Goal: Find specific page/section: Find specific page/section

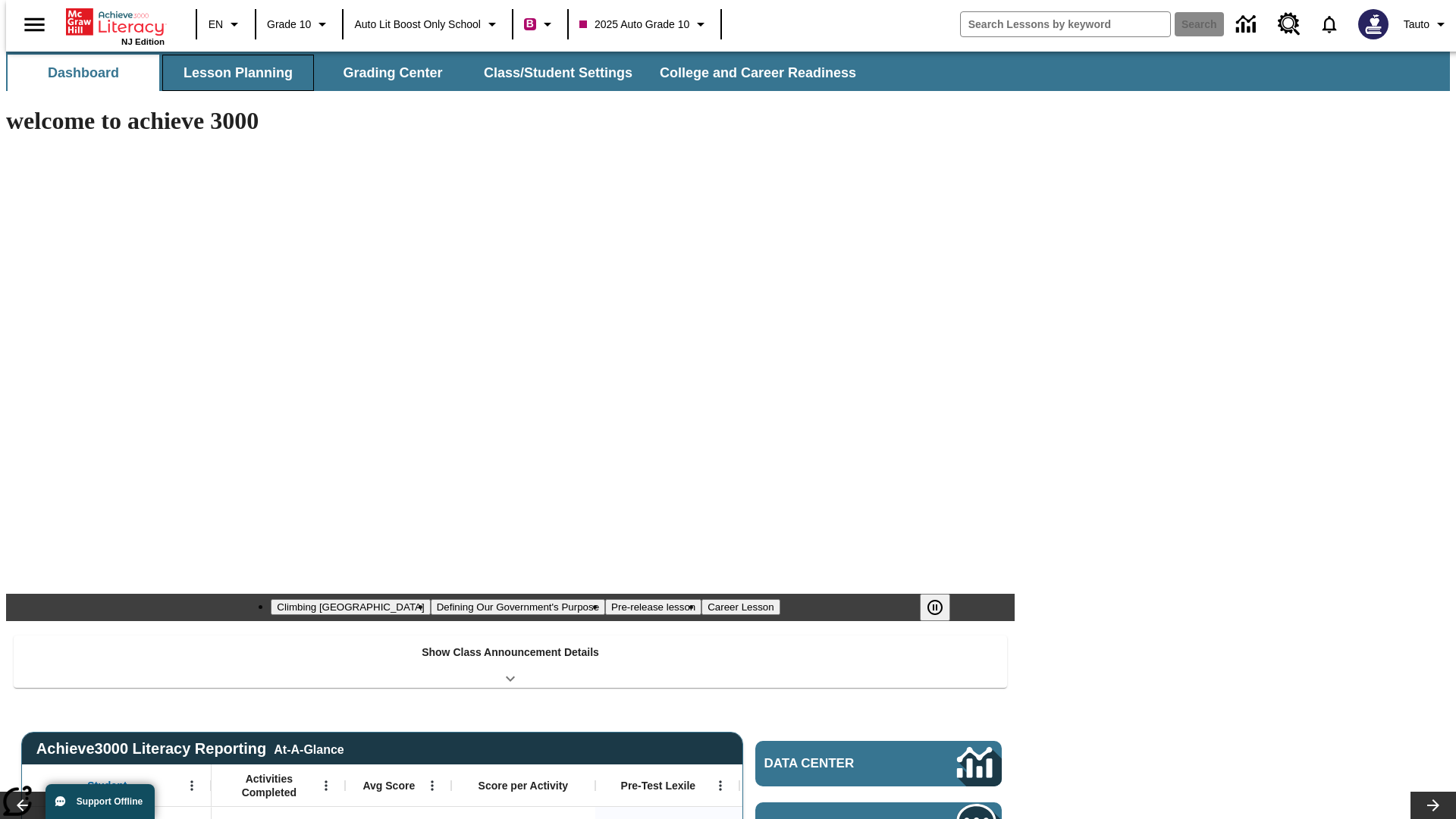
click at [232, 73] on button "Lesson Planning" at bounding box center [238, 73] width 152 height 36
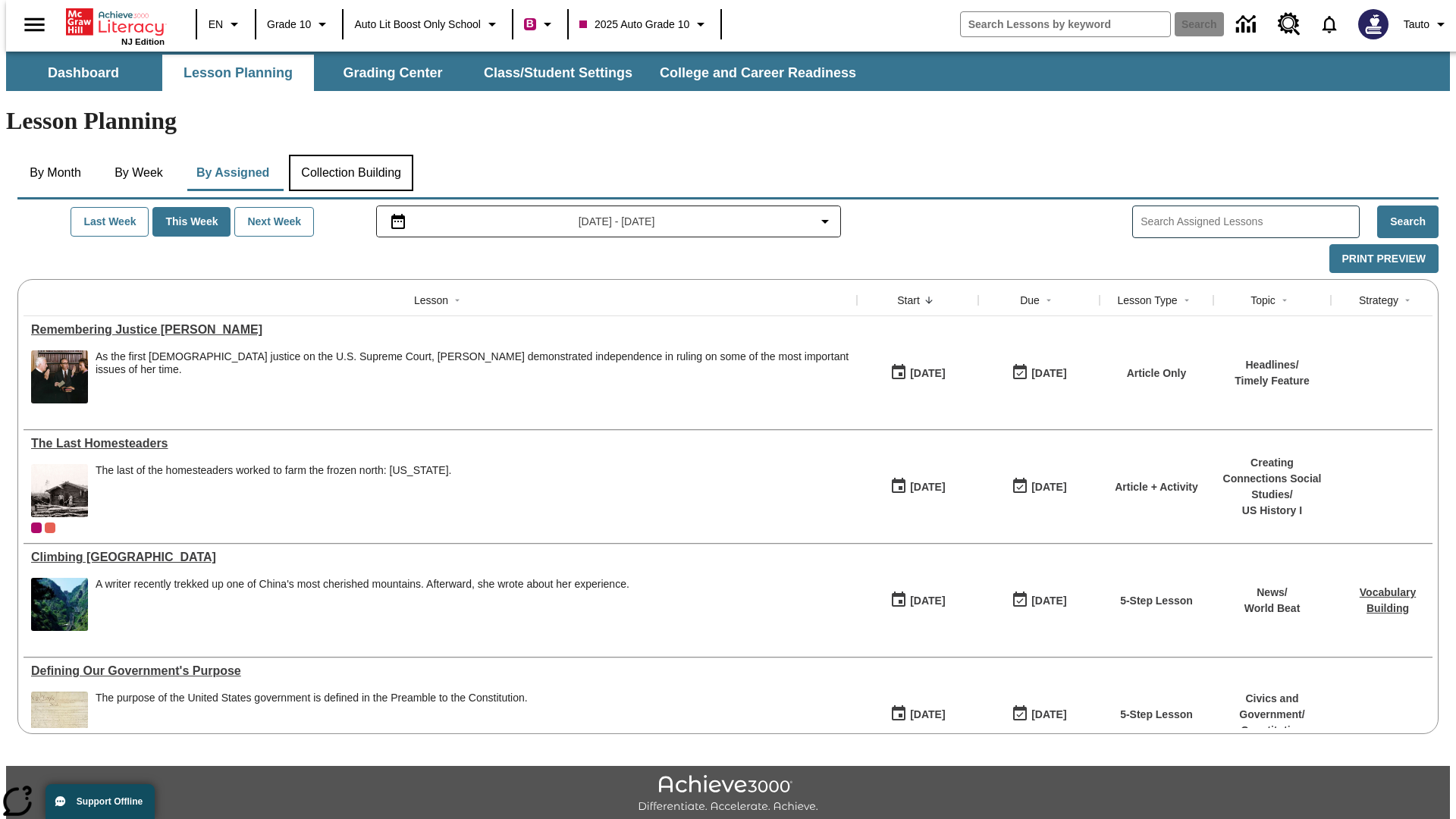
click at [350, 155] on button "Collection Building" at bounding box center [350, 173] width 124 height 36
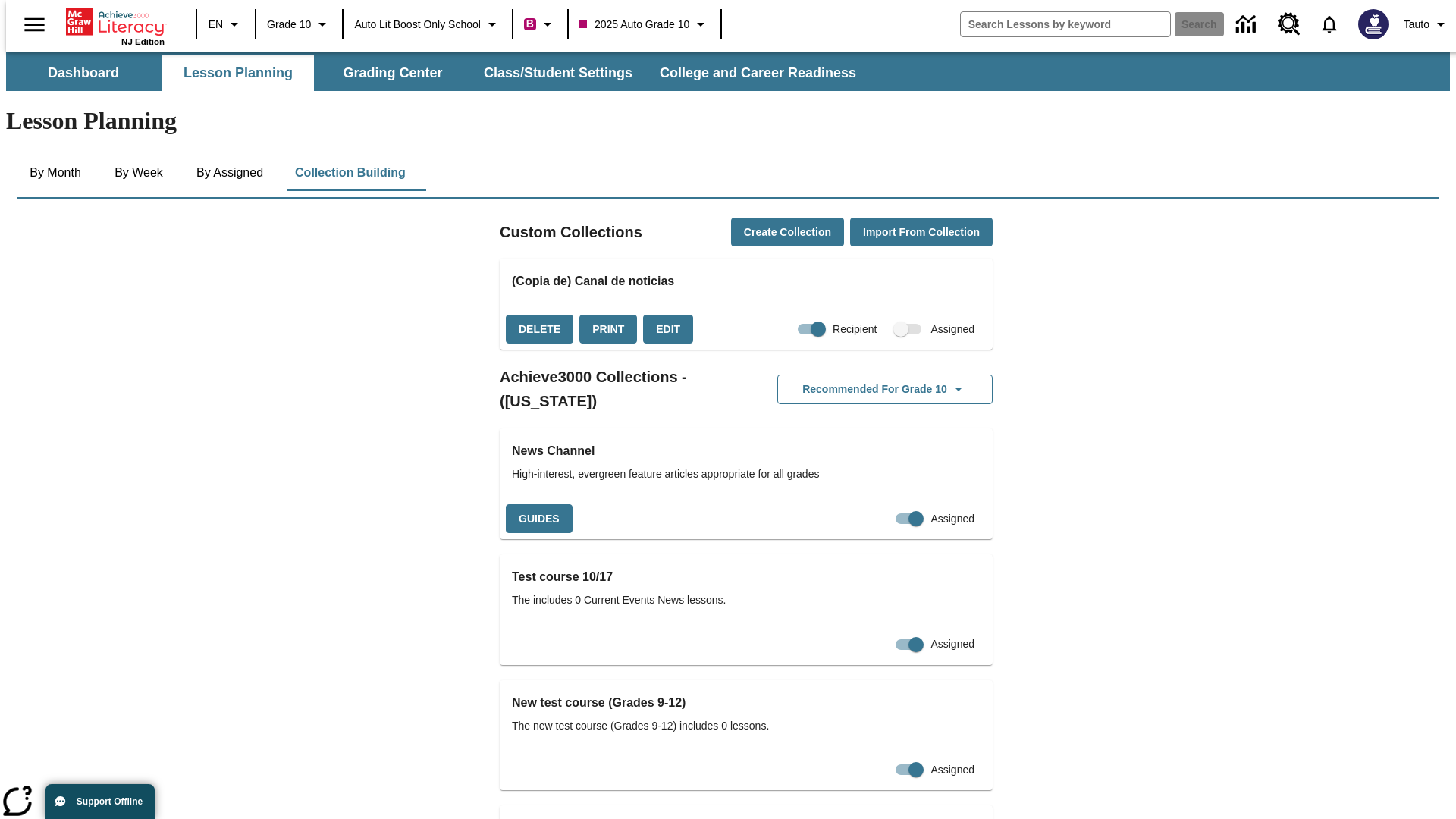
checkbox input "true"
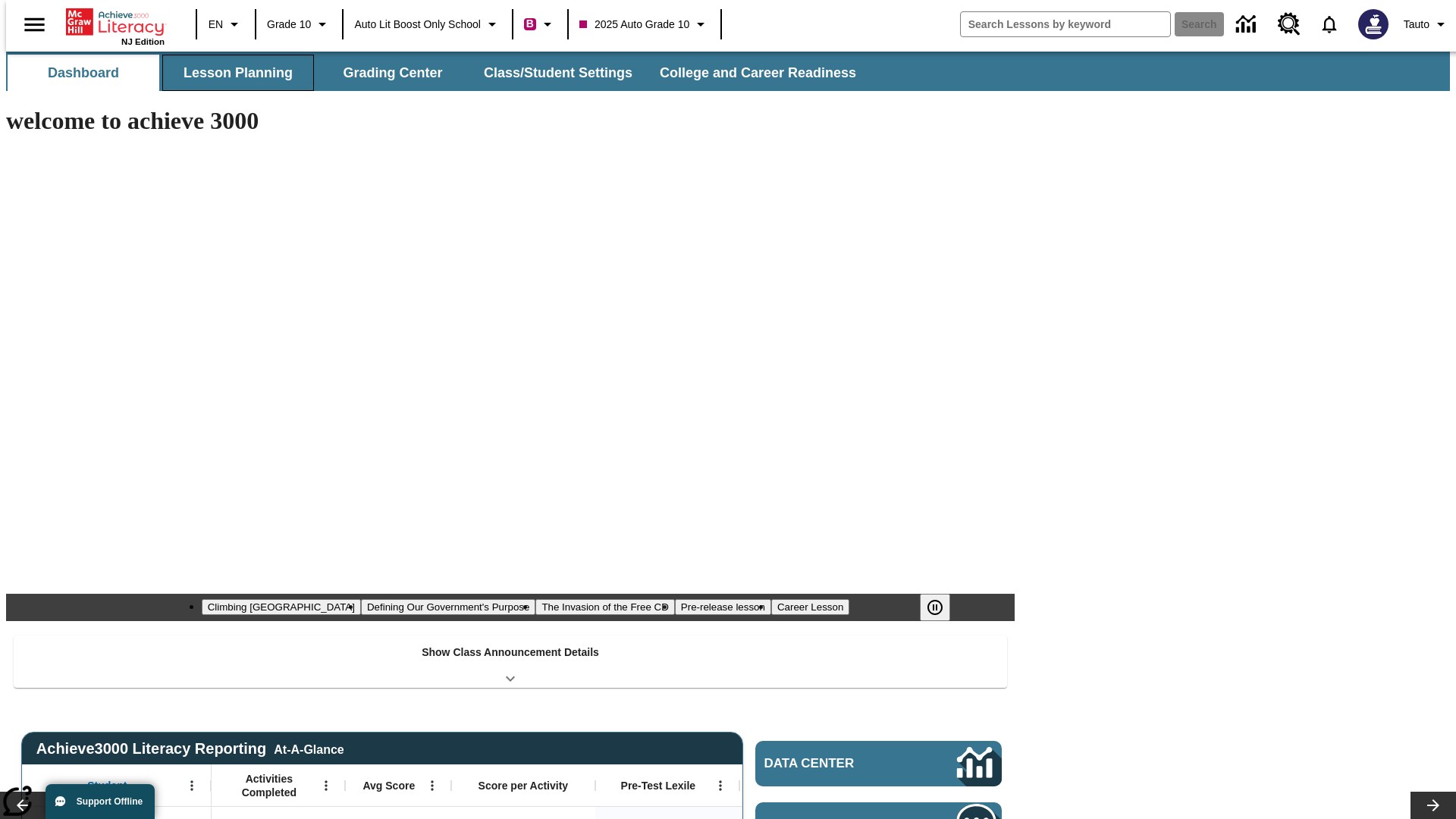
click at [232, 73] on button "Lesson Planning" at bounding box center [238, 73] width 152 height 36
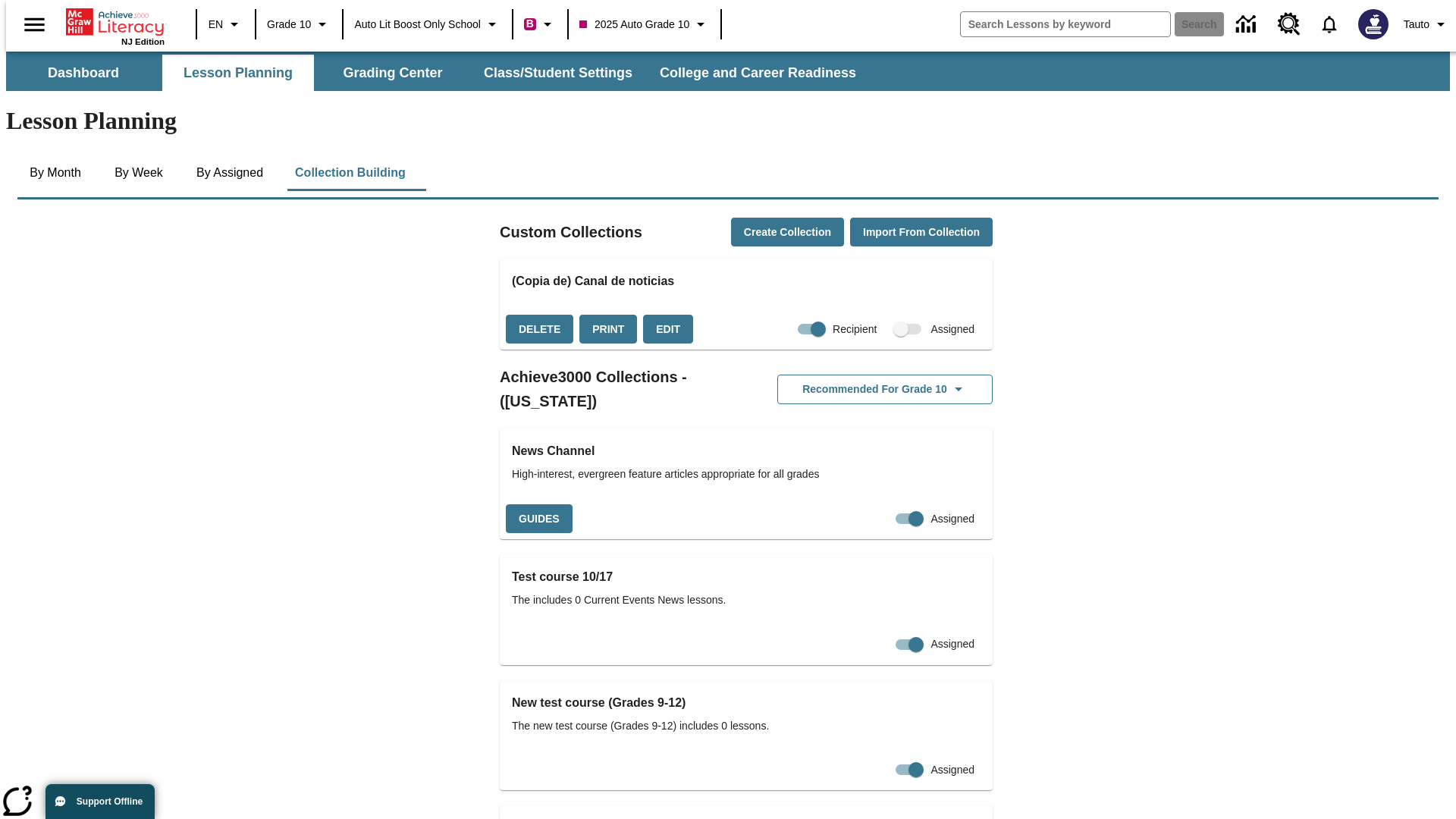
checkbox input "false"
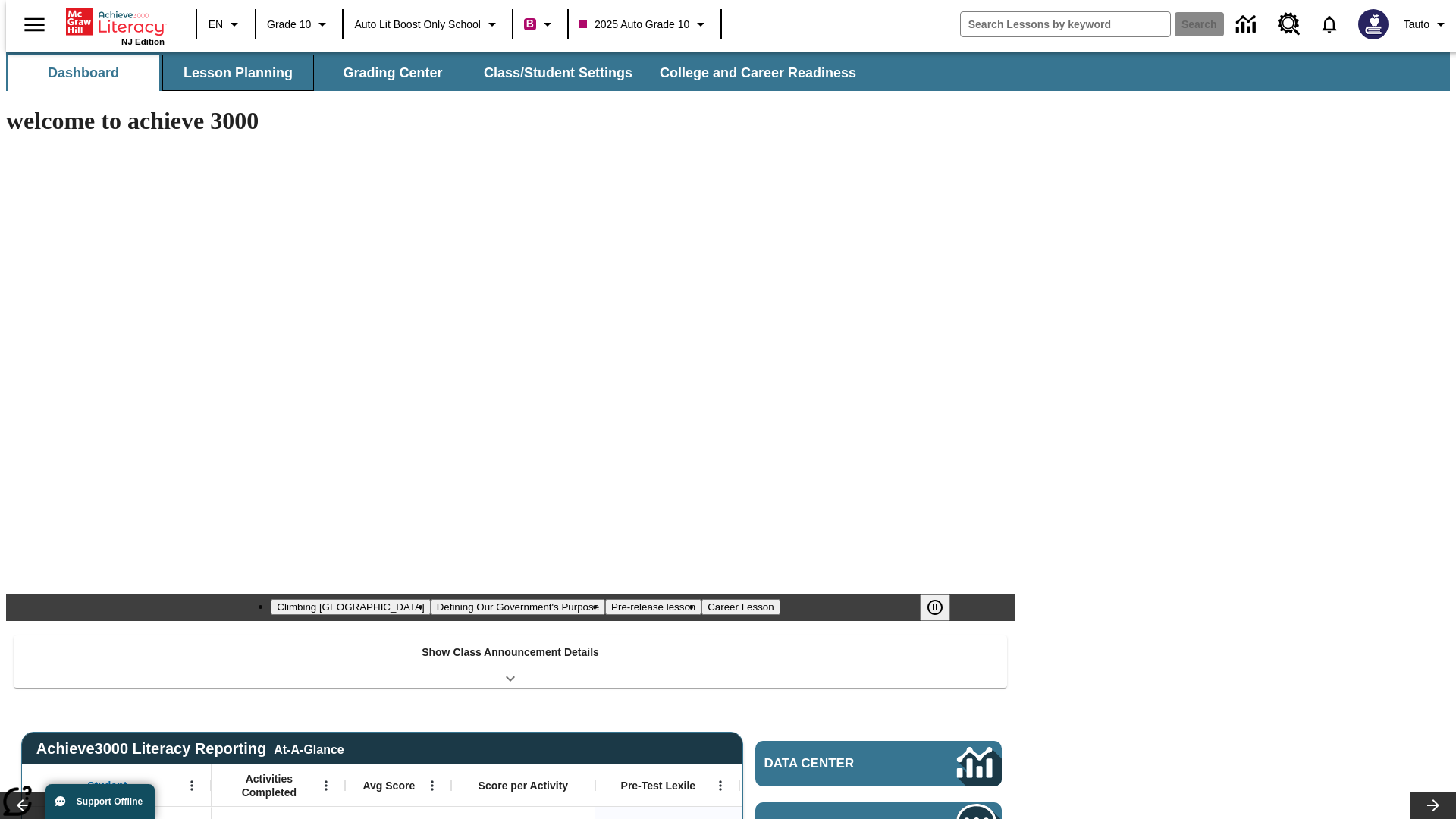
click at [232, 73] on button "Lesson Planning" at bounding box center [238, 73] width 152 height 36
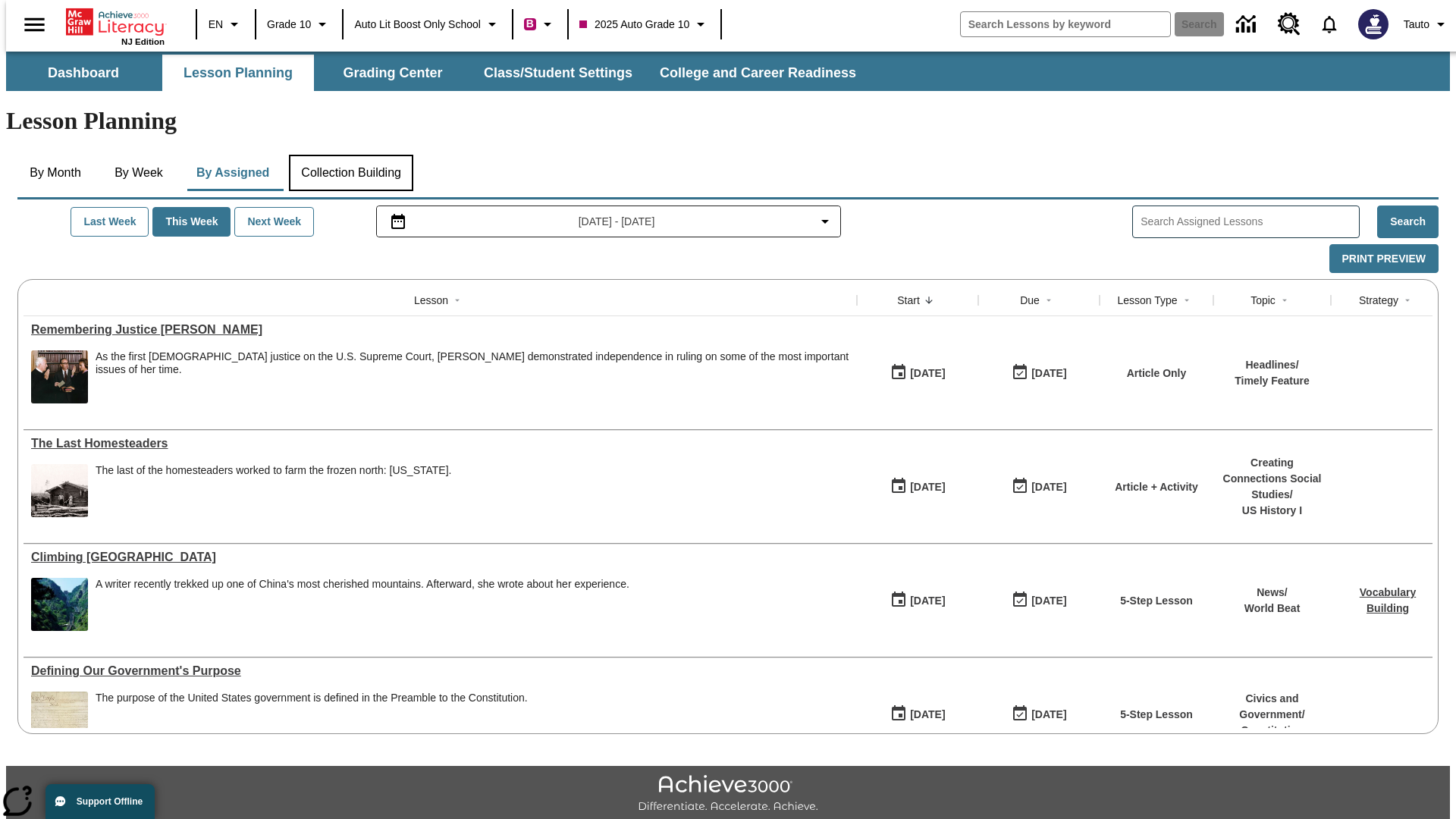
click at [350, 155] on button "Collection Building" at bounding box center [350, 173] width 124 height 36
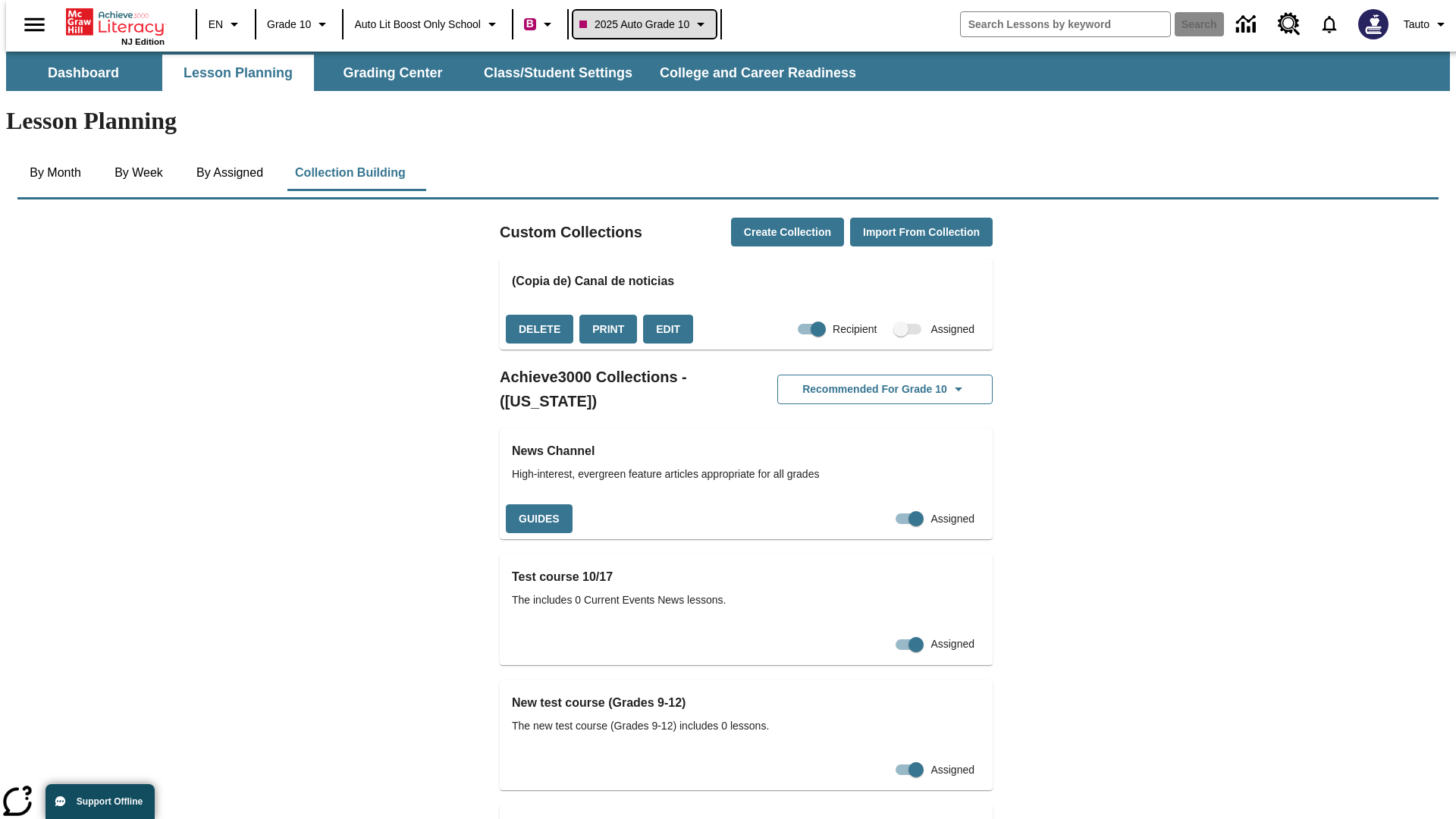
click at [649, 25] on span "2025 Auto Grade 10" at bounding box center [634, 25] width 110 height 16
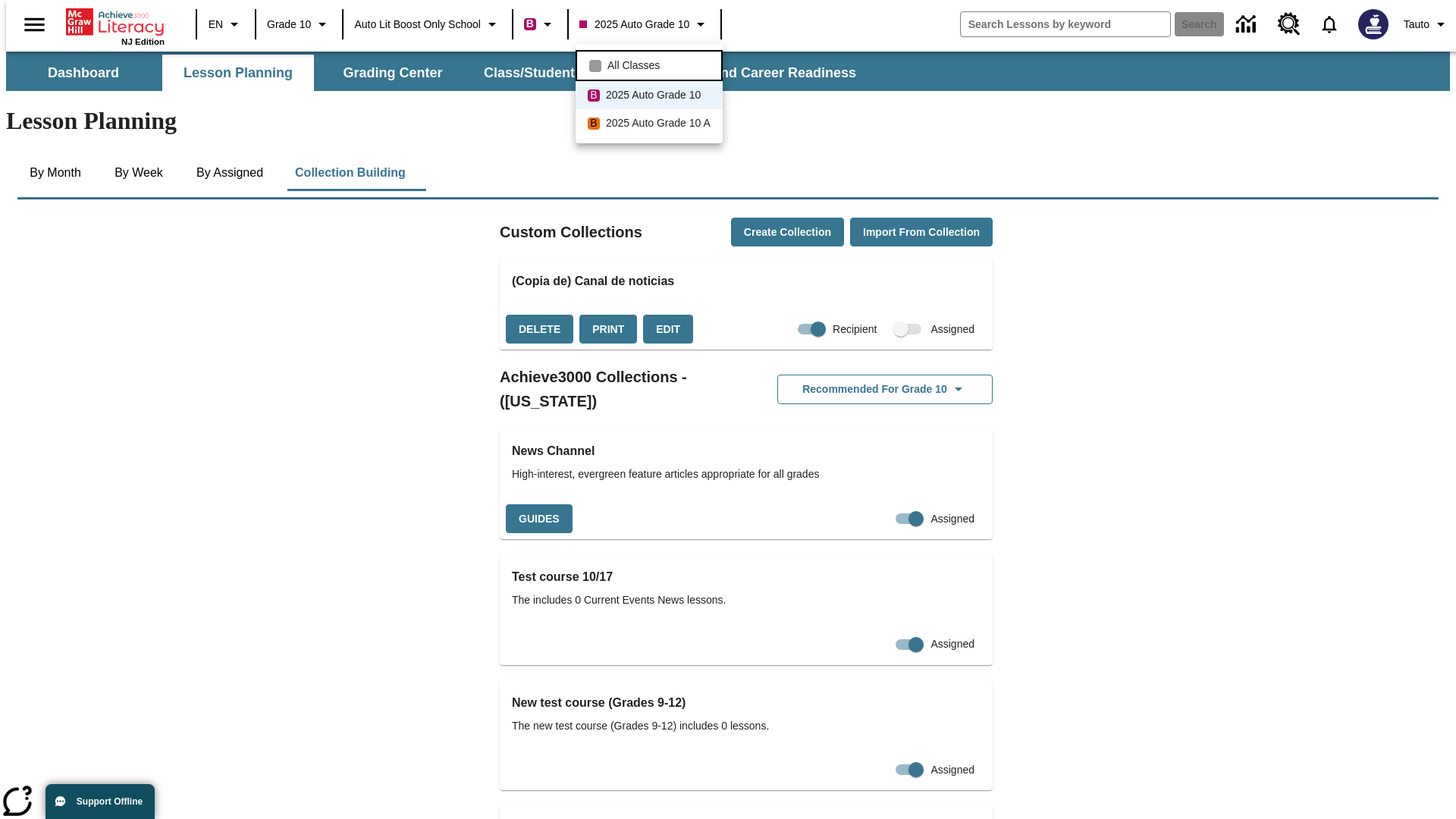
click at [651, 64] on span "All Classes" at bounding box center [633, 66] width 52 height 16
